Goal: Browse casually: Explore the website without a specific task or goal

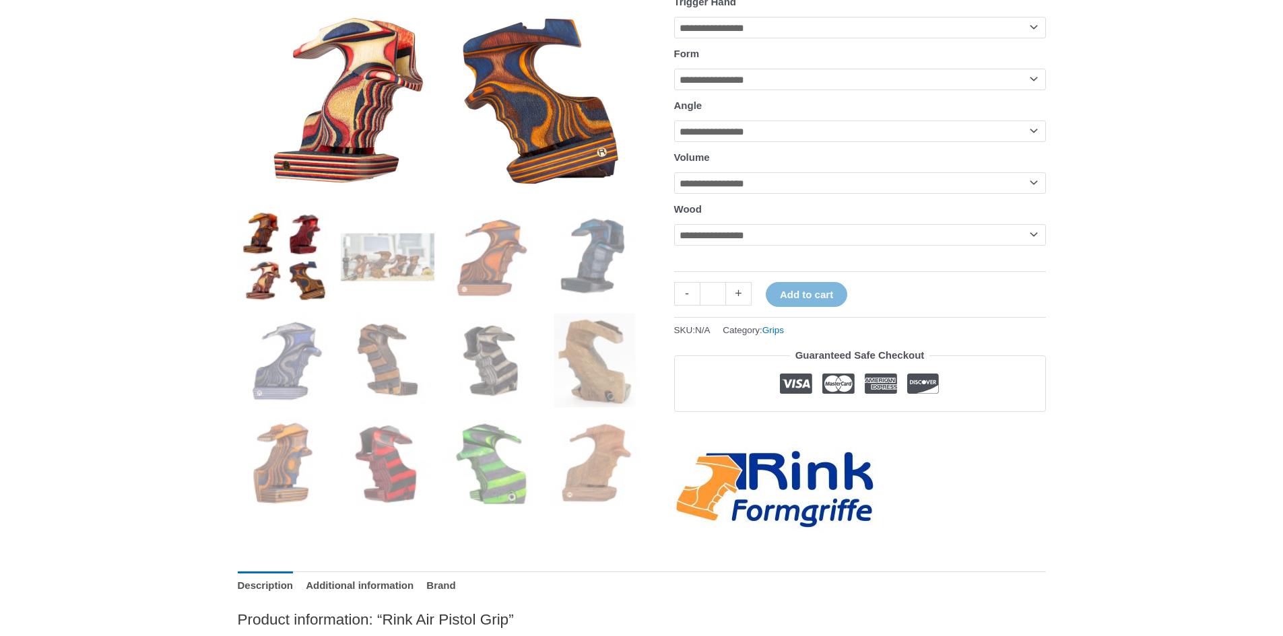
scroll to position [404, 0]
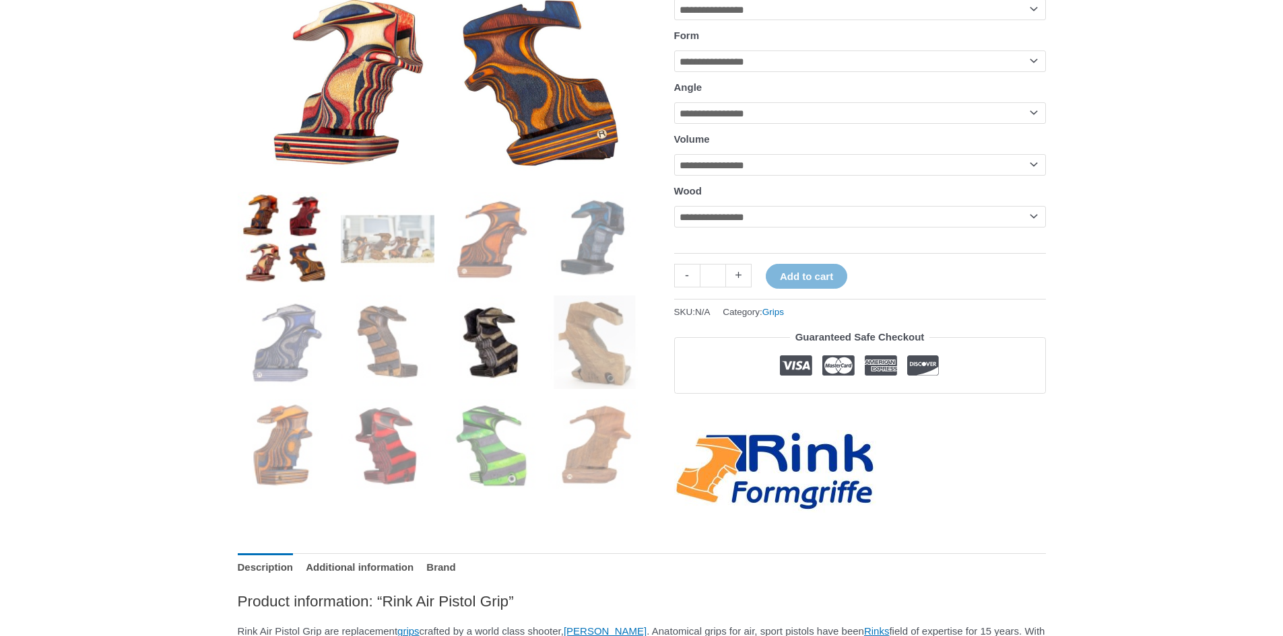
click at [462, 332] on img at bounding box center [491, 343] width 94 height 94
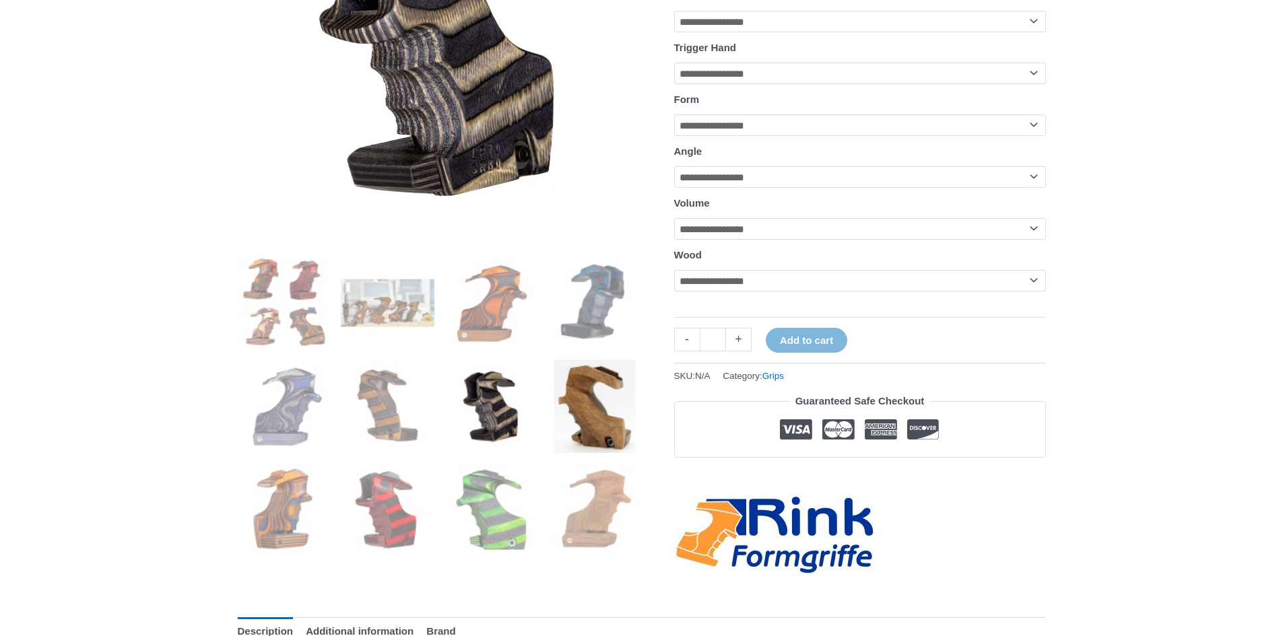
scroll to position [337, 0]
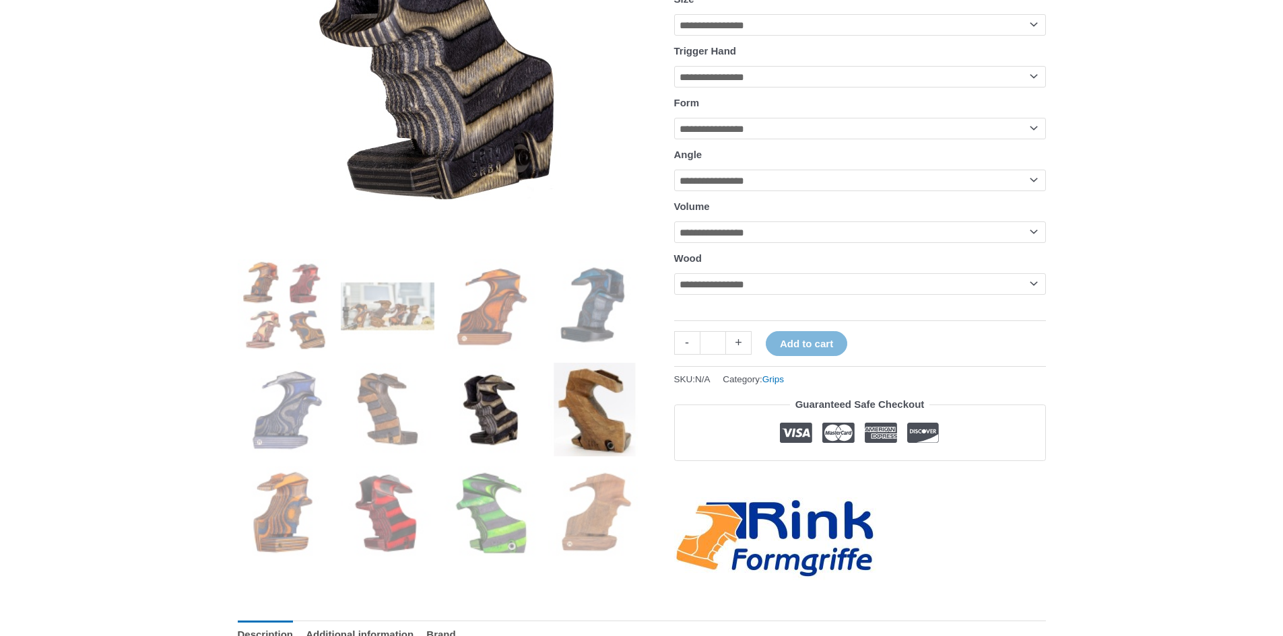
click at [569, 422] on img at bounding box center [595, 410] width 94 height 94
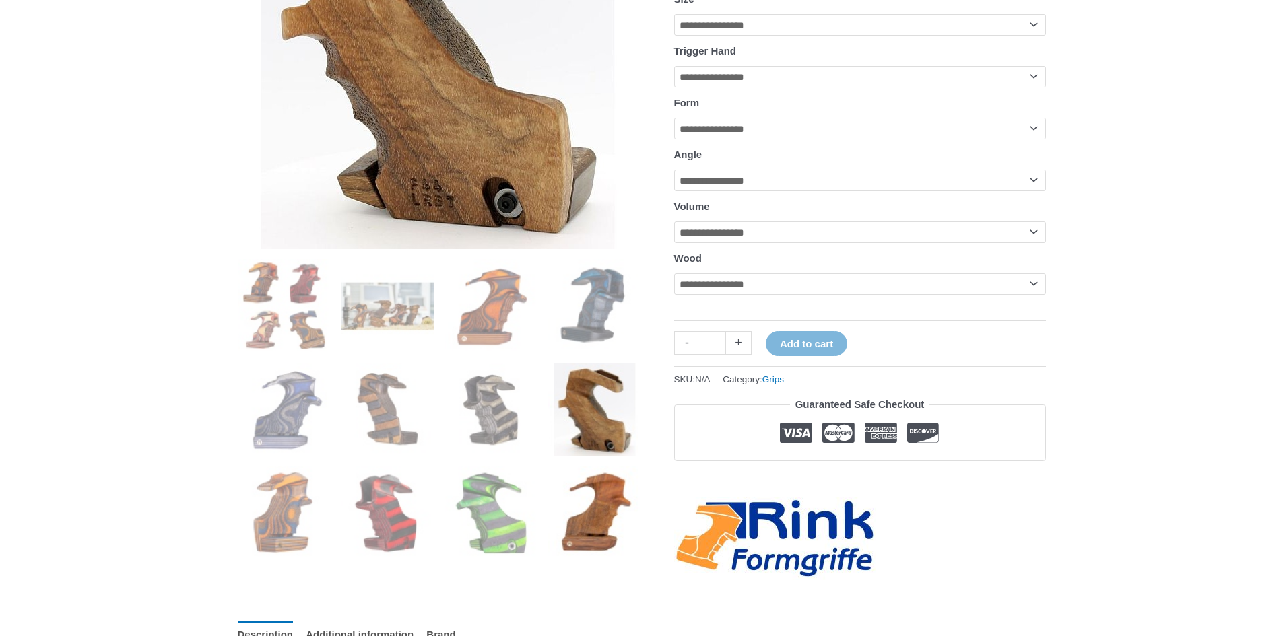
click at [580, 494] on img at bounding box center [595, 514] width 94 height 94
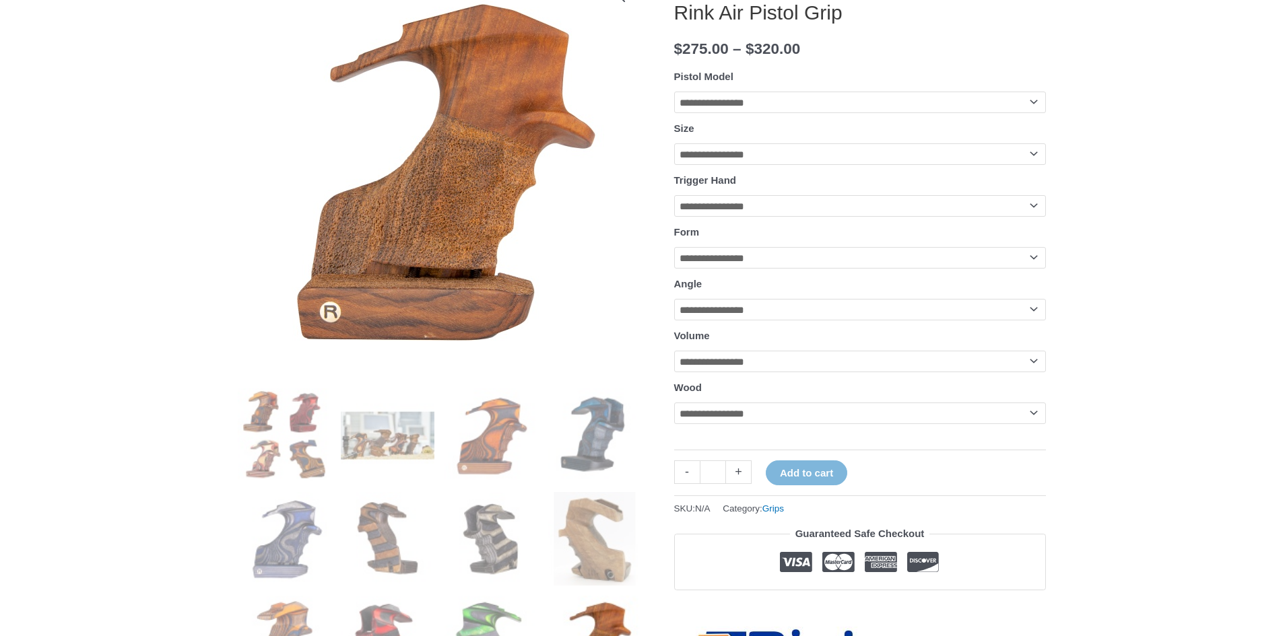
scroll to position [202, 0]
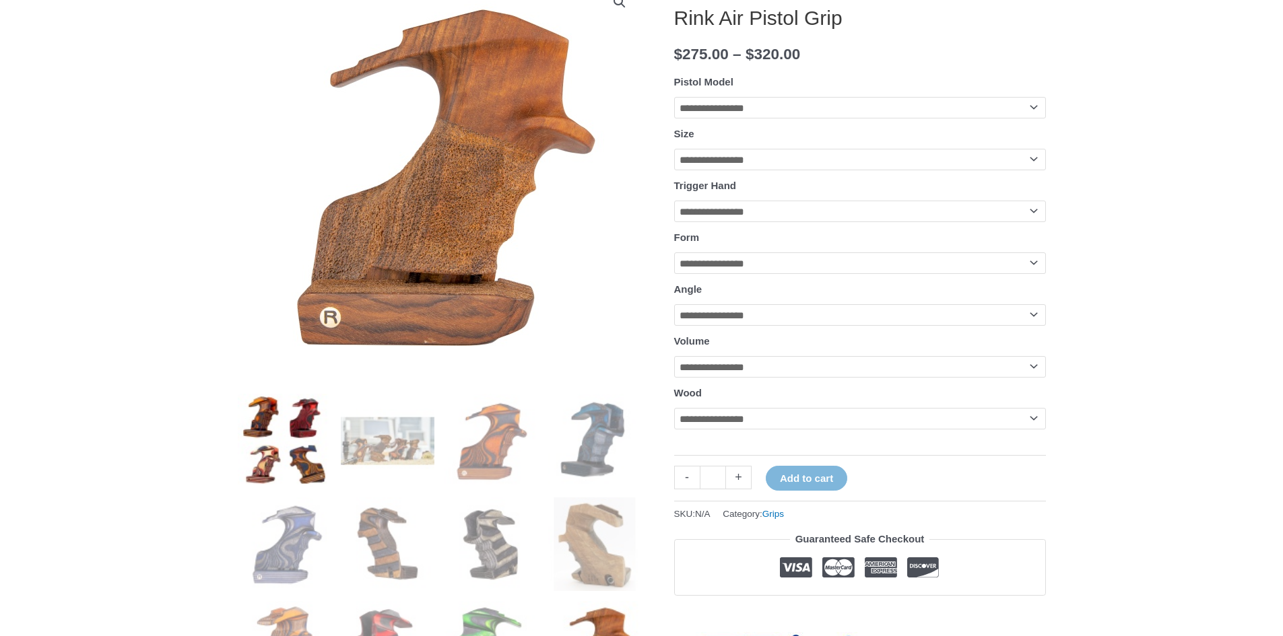
click at [317, 453] on img at bounding box center [285, 441] width 94 height 94
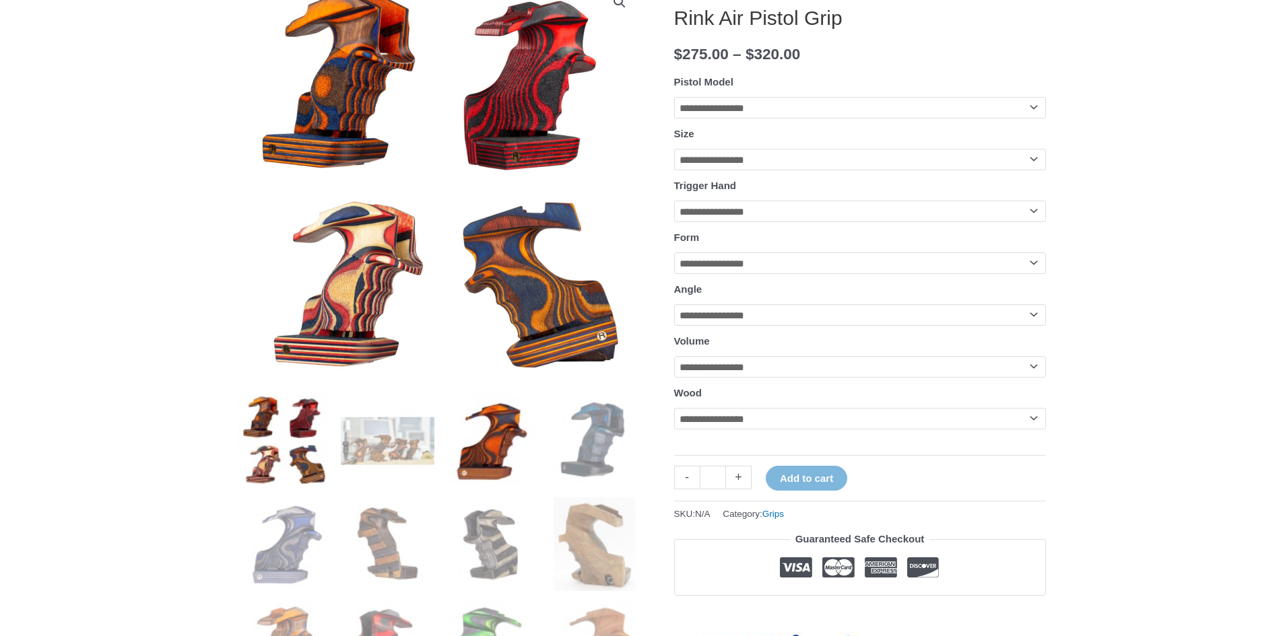
click at [500, 413] on img at bounding box center [491, 441] width 94 height 94
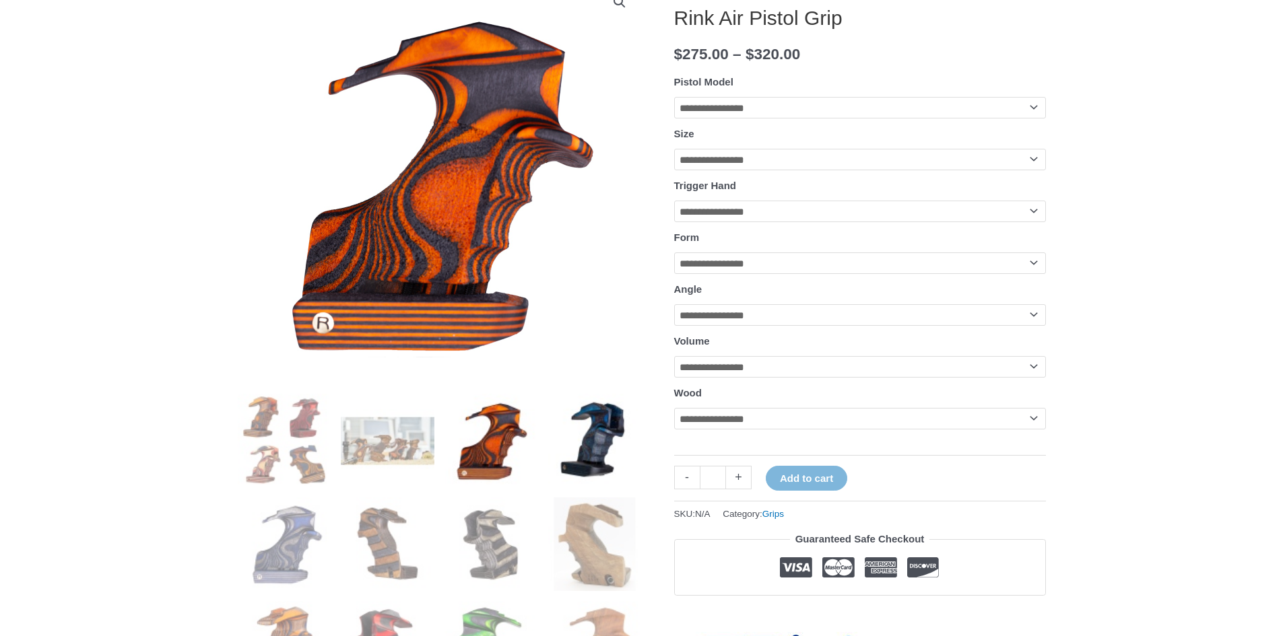
click at [579, 417] on img at bounding box center [595, 441] width 94 height 94
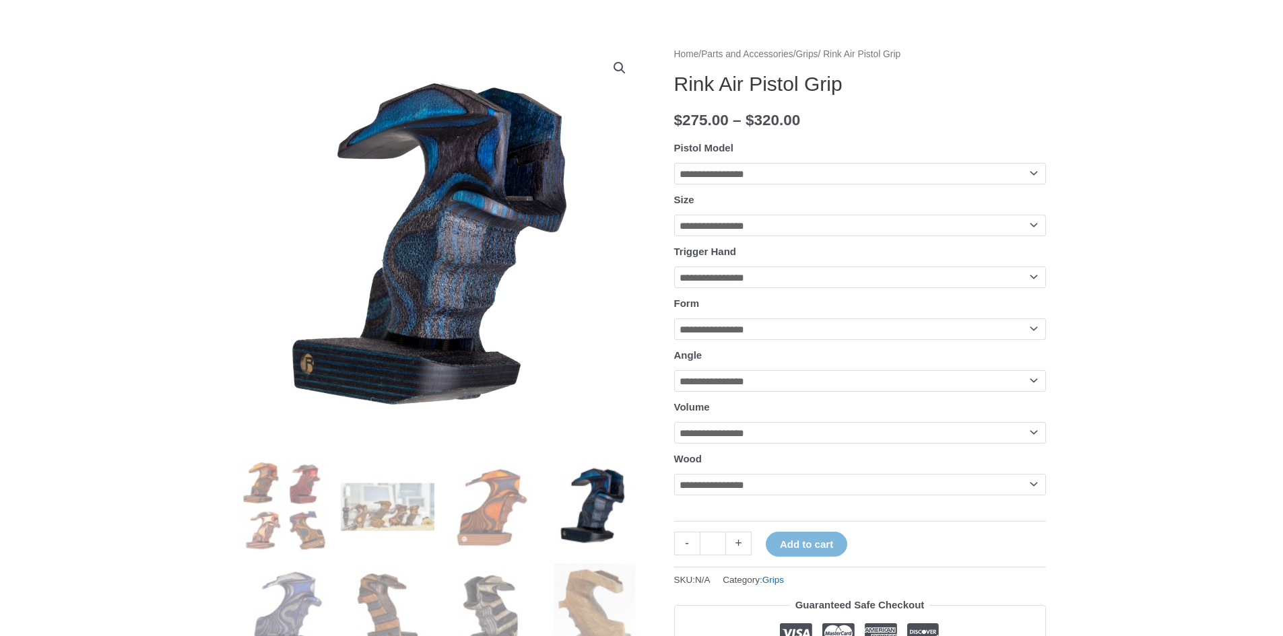
scroll to position [135, 0]
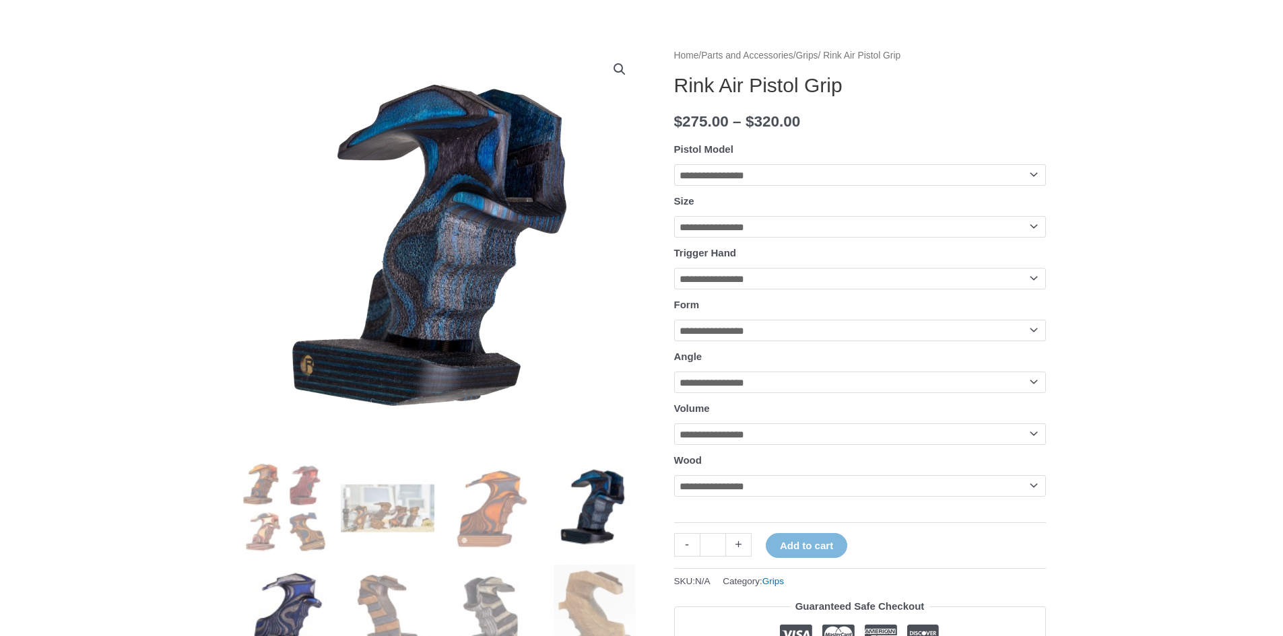
click at [300, 575] on img at bounding box center [285, 612] width 94 height 94
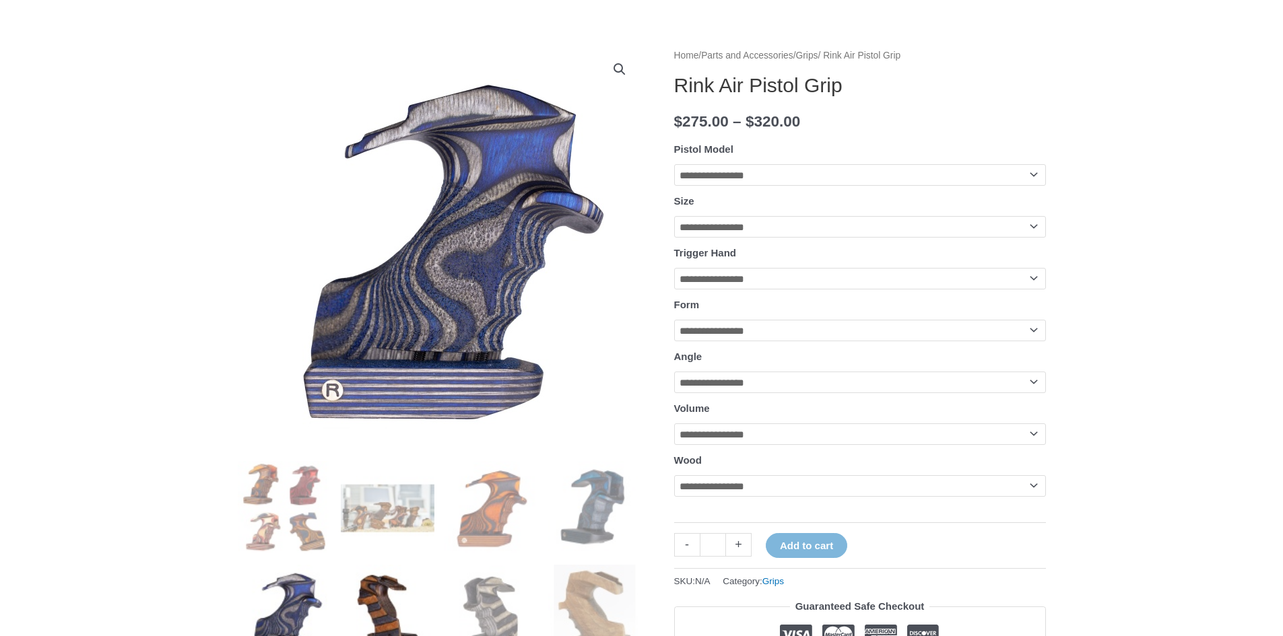
click at [355, 574] on img at bounding box center [388, 612] width 94 height 94
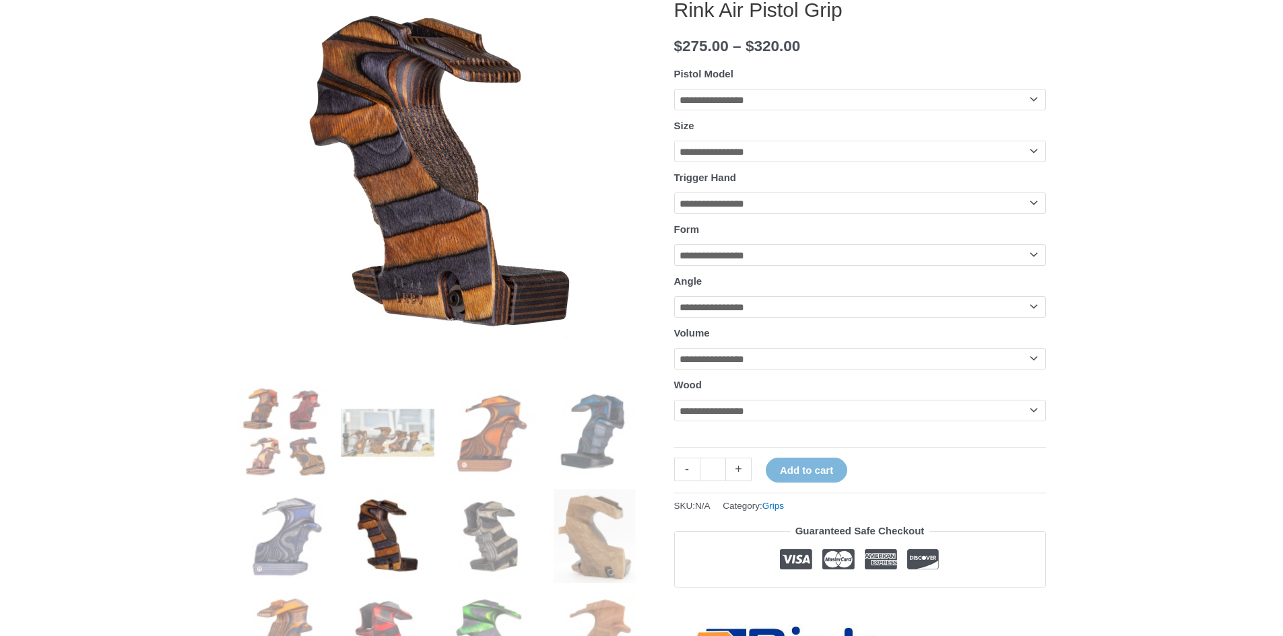
scroll to position [202, 0]
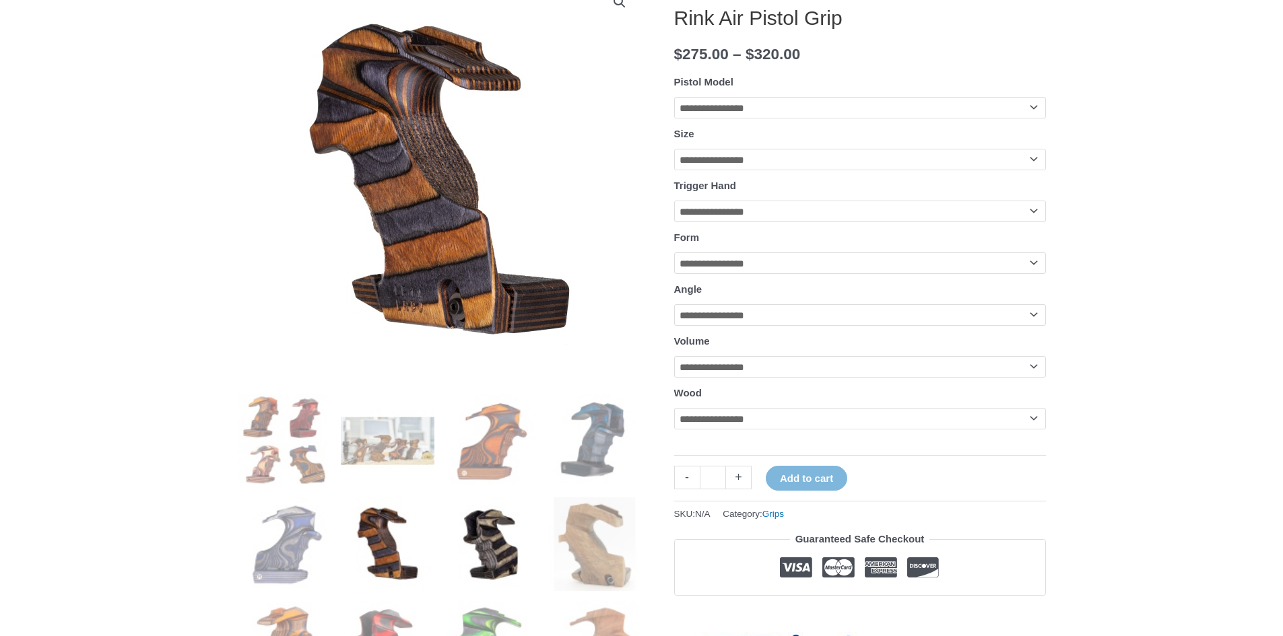
click at [516, 549] on img at bounding box center [491, 545] width 94 height 94
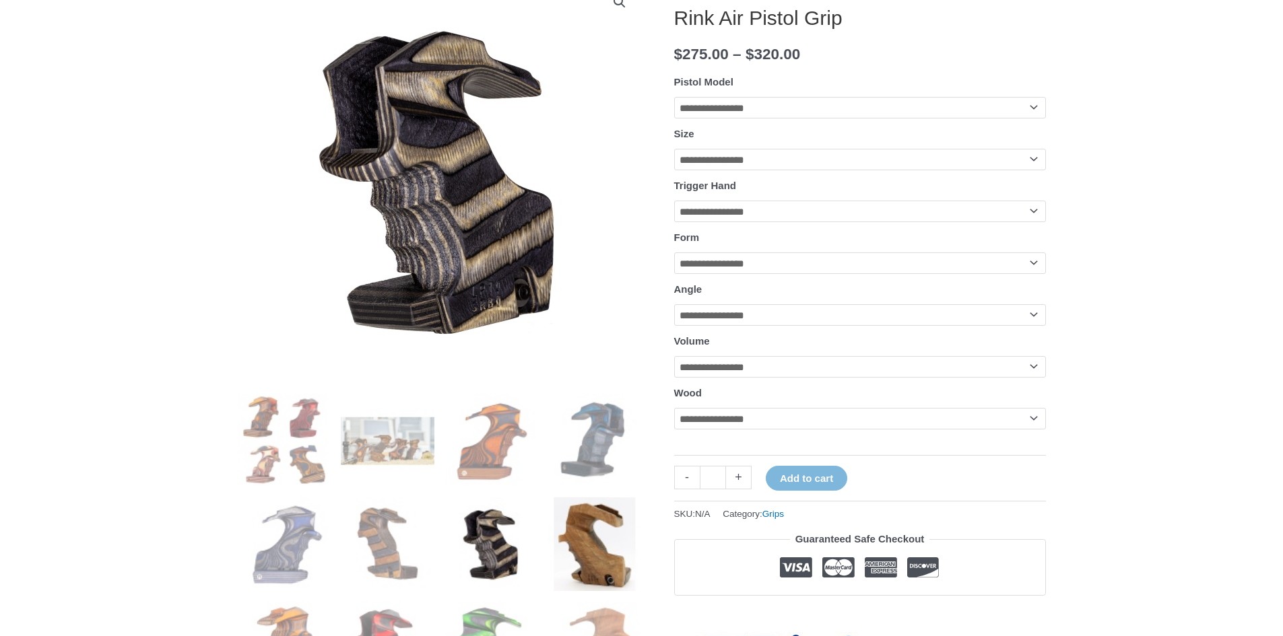
click at [562, 551] on img at bounding box center [595, 545] width 94 height 94
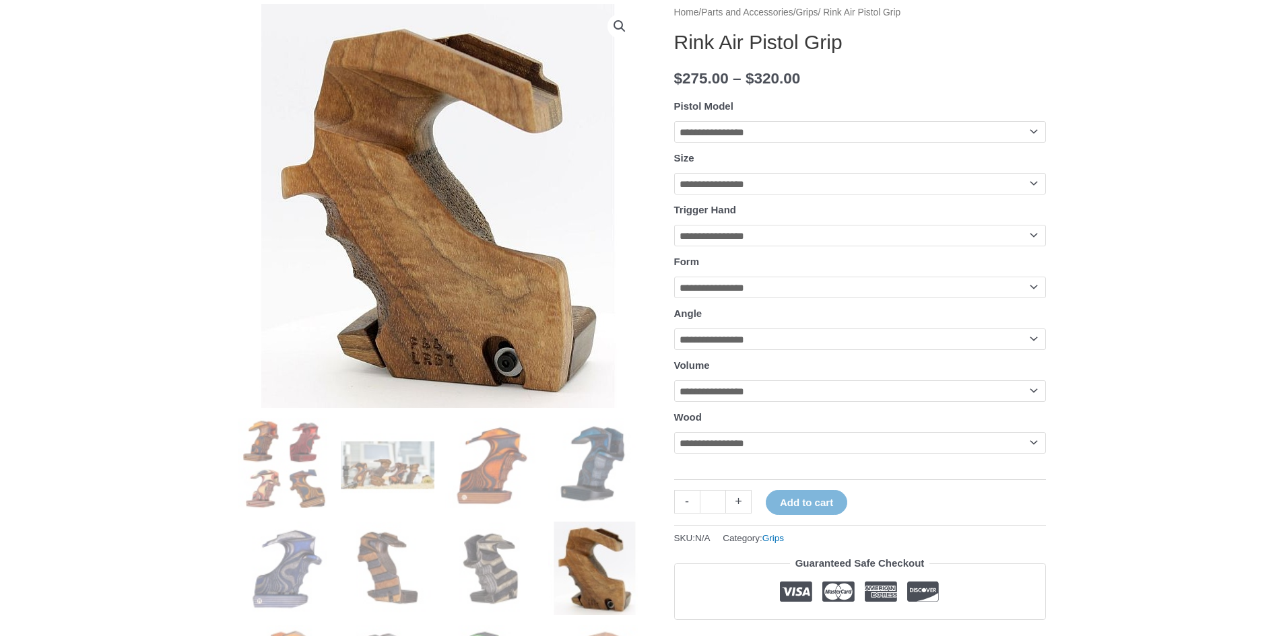
scroll to position [135, 0]
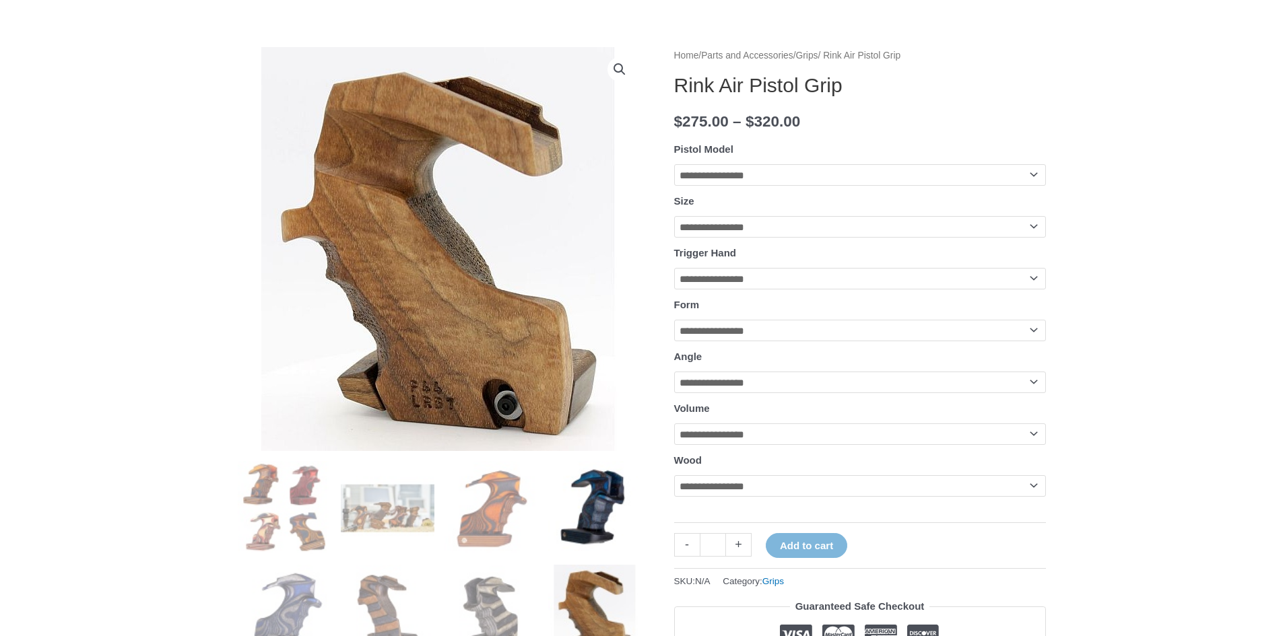
click at [568, 534] on img at bounding box center [595, 508] width 94 height 94
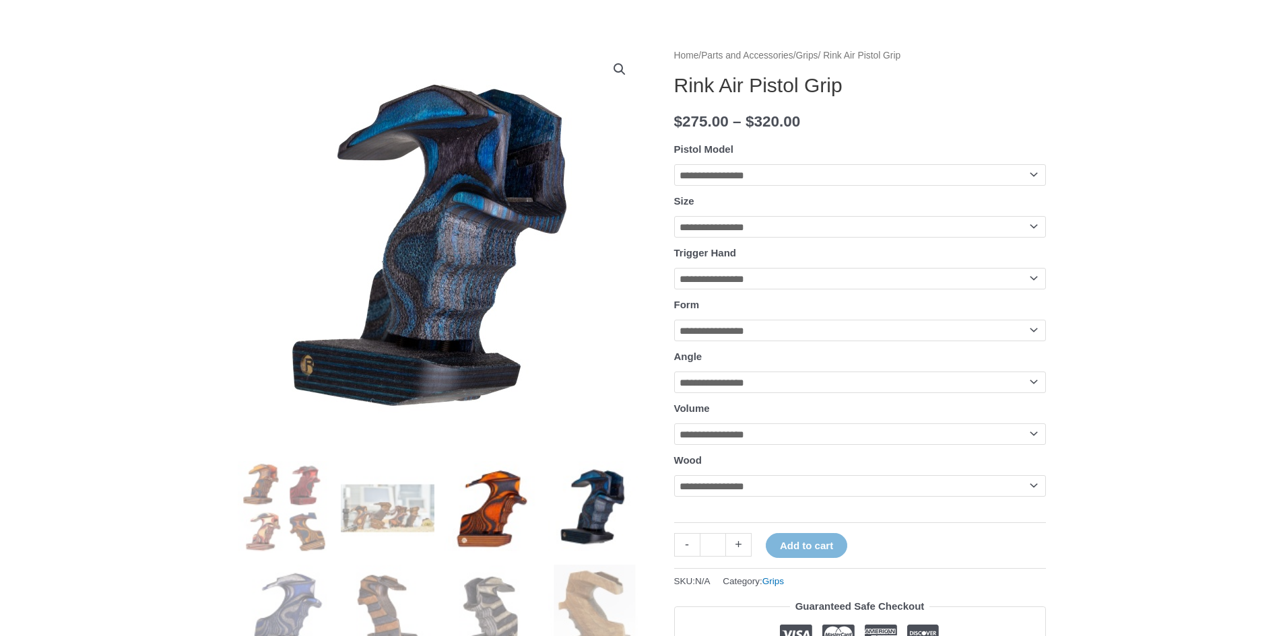
click at [479, 517] on img at bounding box center [491, 508] width 94 height 94
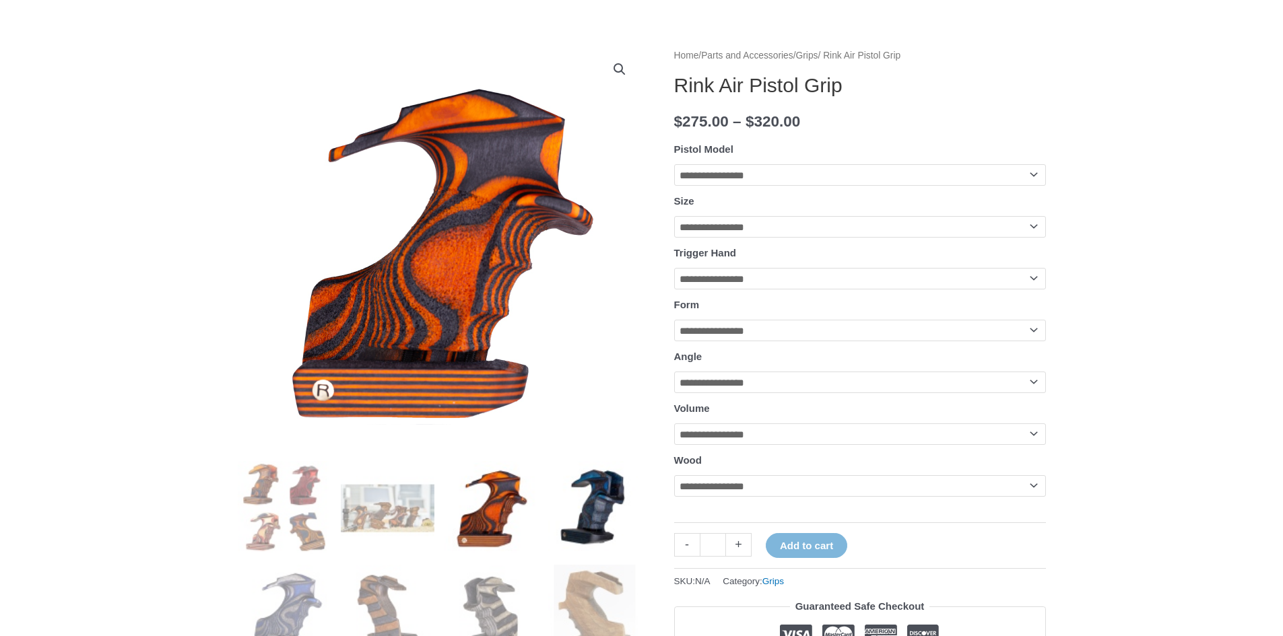
click at [597, 525] on img at bounding box center [595, 508] width 94 height 94
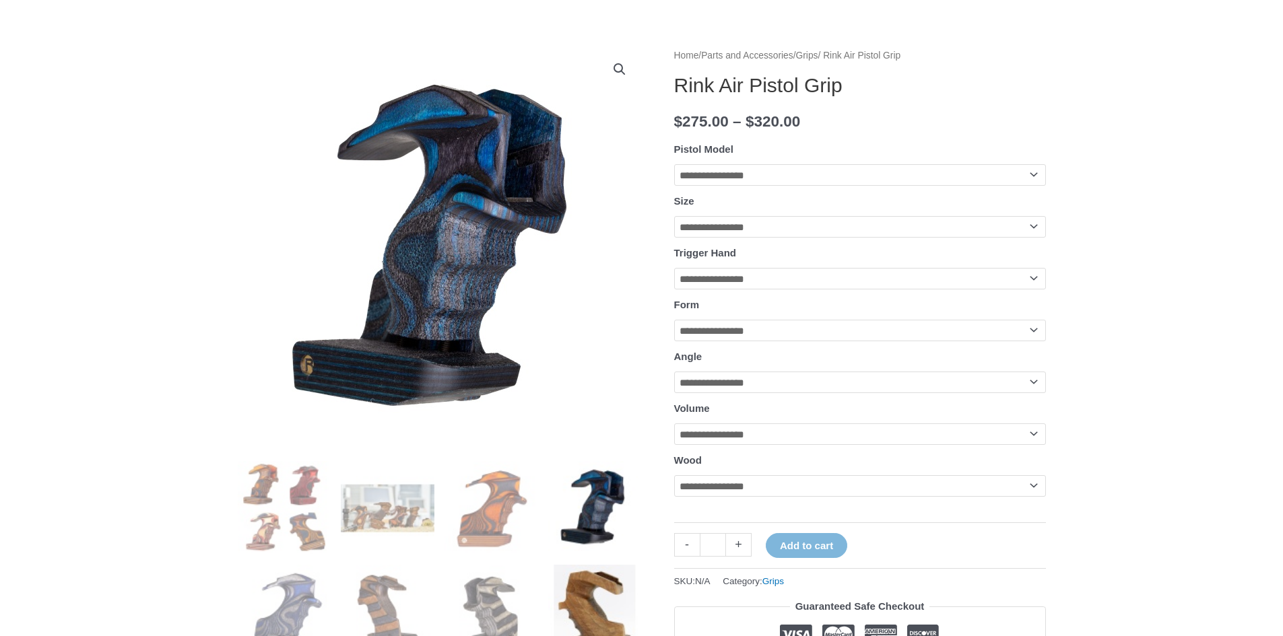
click at [579, 573] on img at bounding box center [595, 612] width 94 height 94
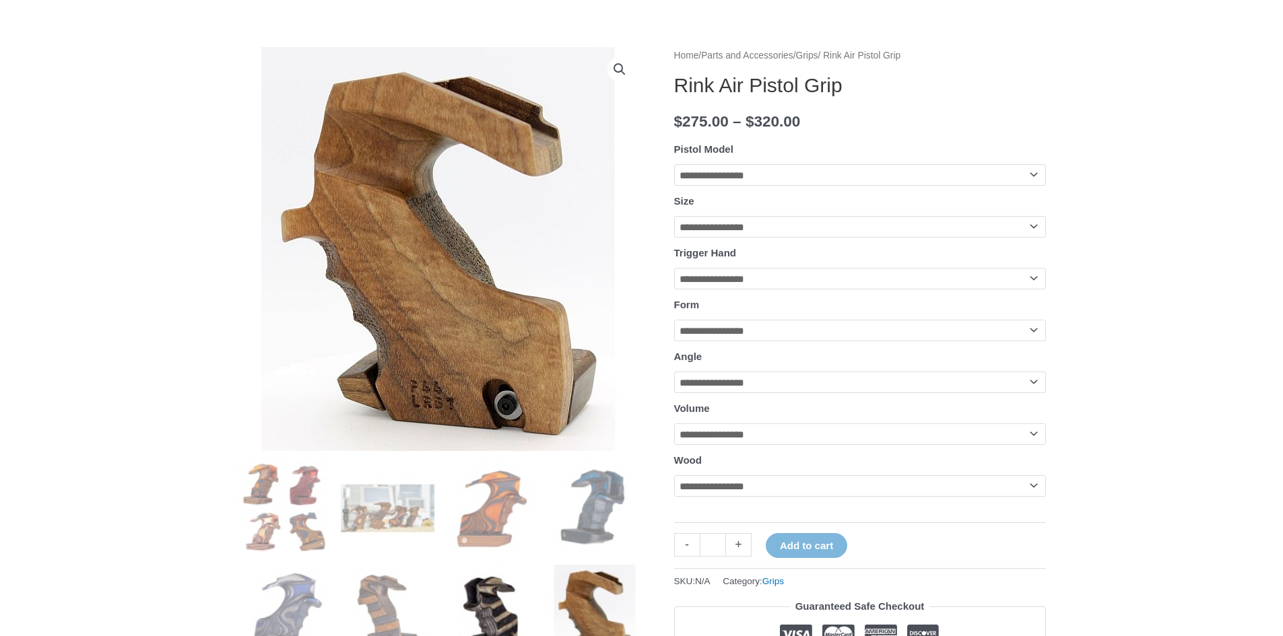
click at [514, 584] on img at bounding box center [491, 612] width 94 height 94
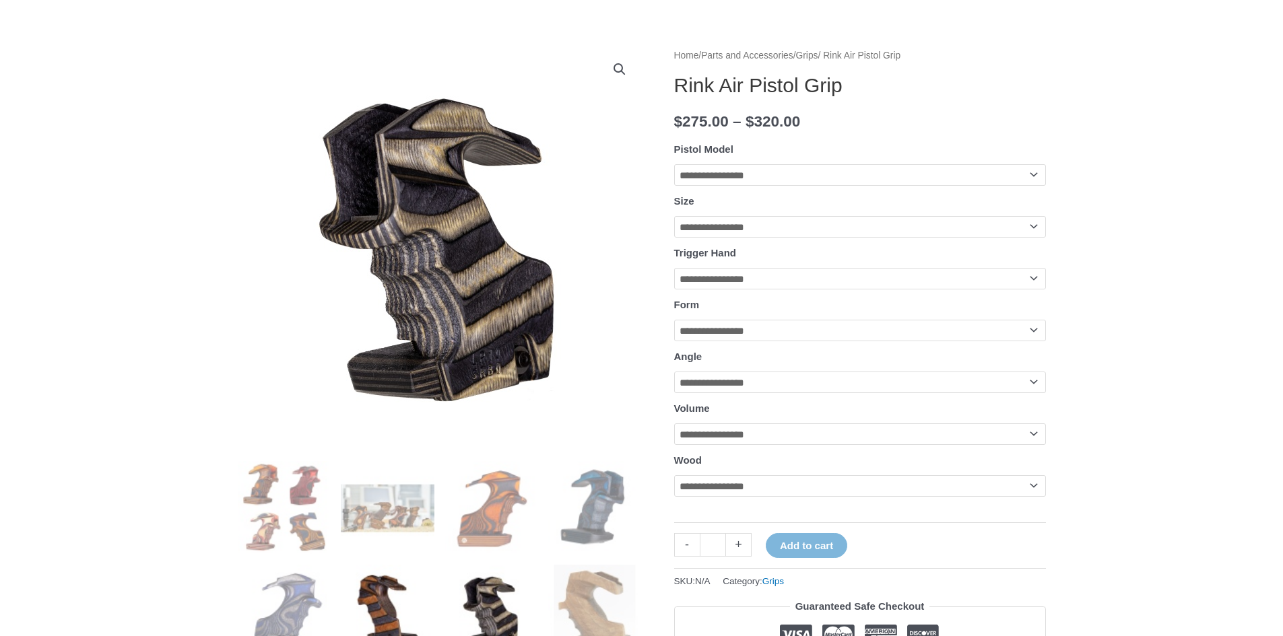
click at [434, 586] on img at bounding box center [388, 612] width 94 height 94
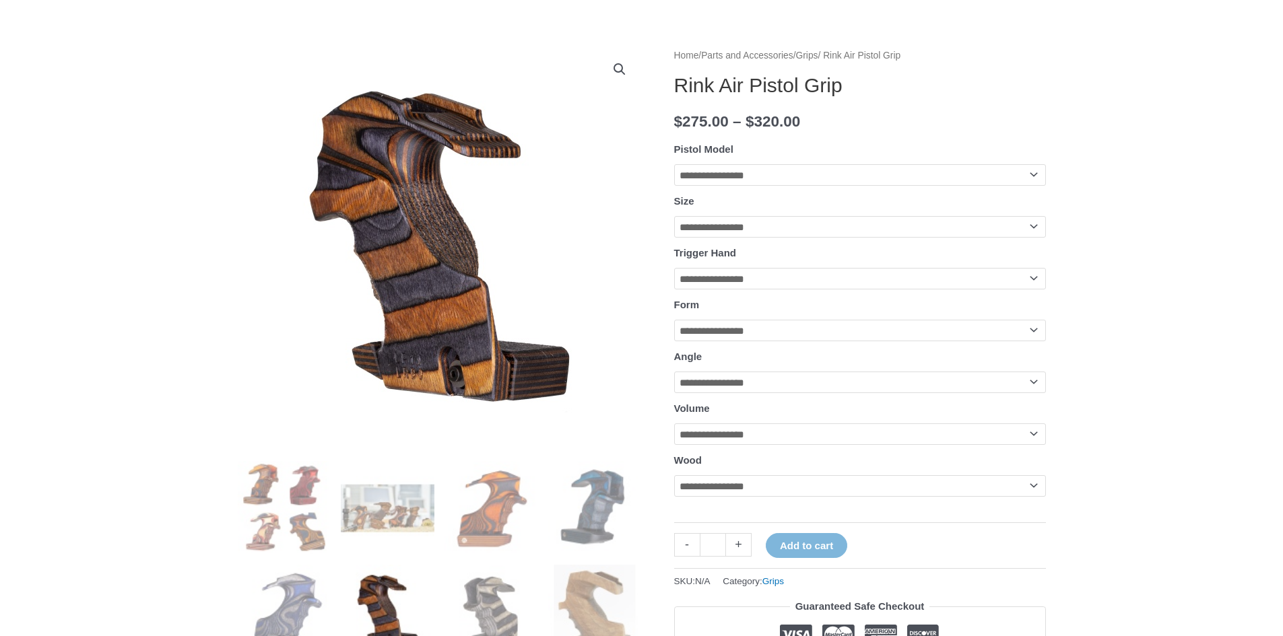
click at [399, 599] on img at bounding box center [388, 612] width 94 height 94
click at [271, 606] on img at bounding box center [285, 612] width 94 height 94
